Goal: Browse casually

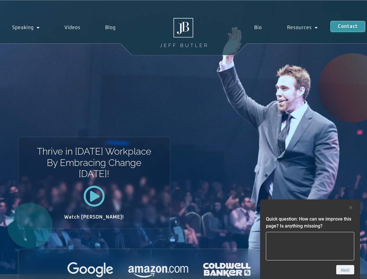
click at [183, 140] on div "Thrive in [DATE] Workplace By Embracing Change [DATE]! Watch [PERSON_NAME]!" at bounding box center [183, 138] width 367 height 274
click at [310, 208] on div at bounding box center [310, 207] width 88 height 7
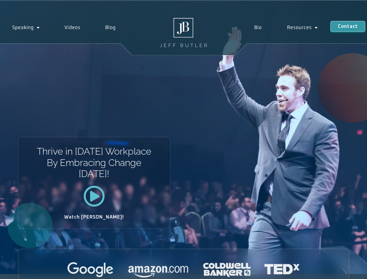
click at [345, 270] on div at bounding box center [183, 270] width 331 height 16
